Goal: Task Accomplishment & Management: Use online tool/utility

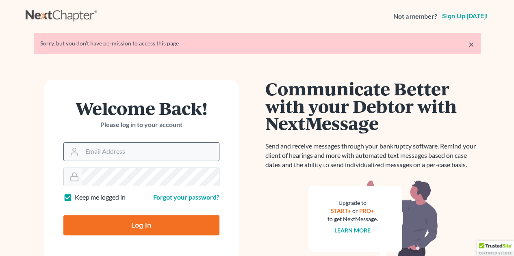
click at [112, 152] on input "Email Address" at bounding box center [150, 152] width 137 height 18
type input "bankruptcyquestions@gmail.com"
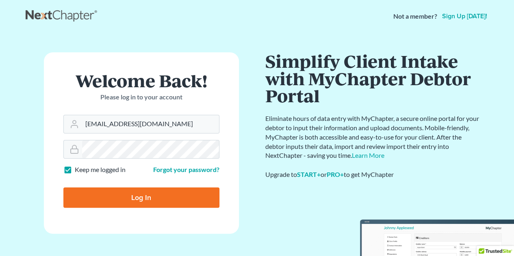
click at [127, 192] on input "Log In" at bounding box center [141, 198] width 156 height 20
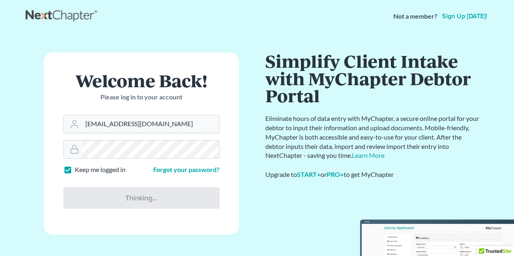
type input "Thinking..."
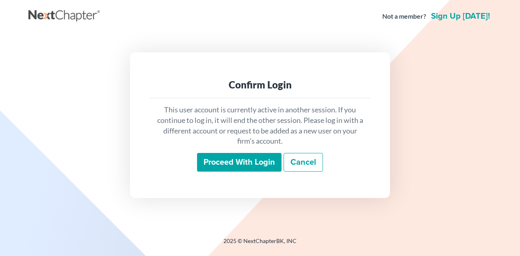
click at [231, 163] on input "Proceed with login" at bounding box center [239, 162] width 84 height 19
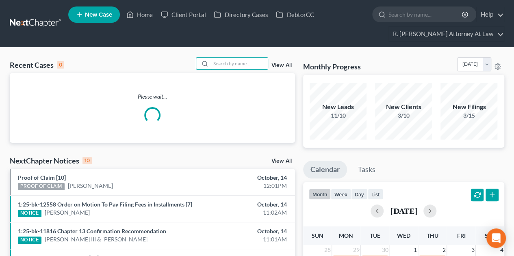
drag, startPoint x: 229, startPoint y: 60, endPoint x: 232, endPoint y: 51, distance: 8.9
click at [232, 58] on input "search" at bounding box center [239, 64] width 57 height 12
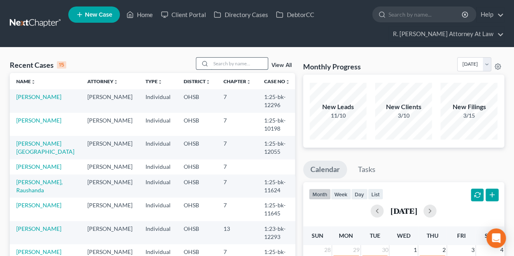
click at [226, 62] on input "search" at bounding box center [239, 64] width 57 height 12
type input "ramsey"
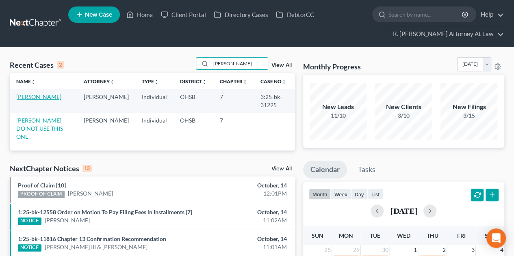
click at [37, 96] on link "Ramsey, Lee" at bounding box center [38, 96] width 45 height 7
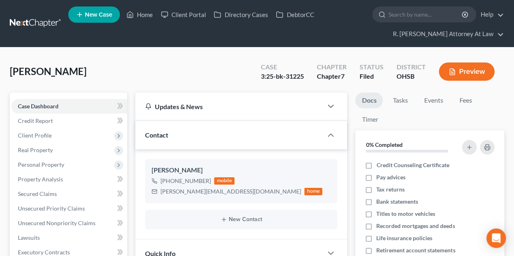
scroll to position [54, 0]
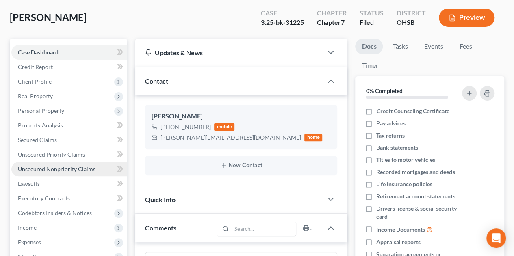
click at [25, 169] on span "Unsecured Nonpriority Claims" at bounding box center [57, 169] width 78 height 7
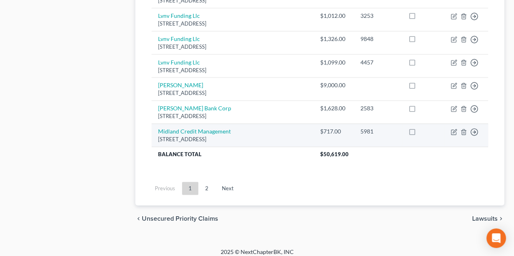
scroll to position [708, 0]
